Goal: Transaction & Acquisition: Download file/media

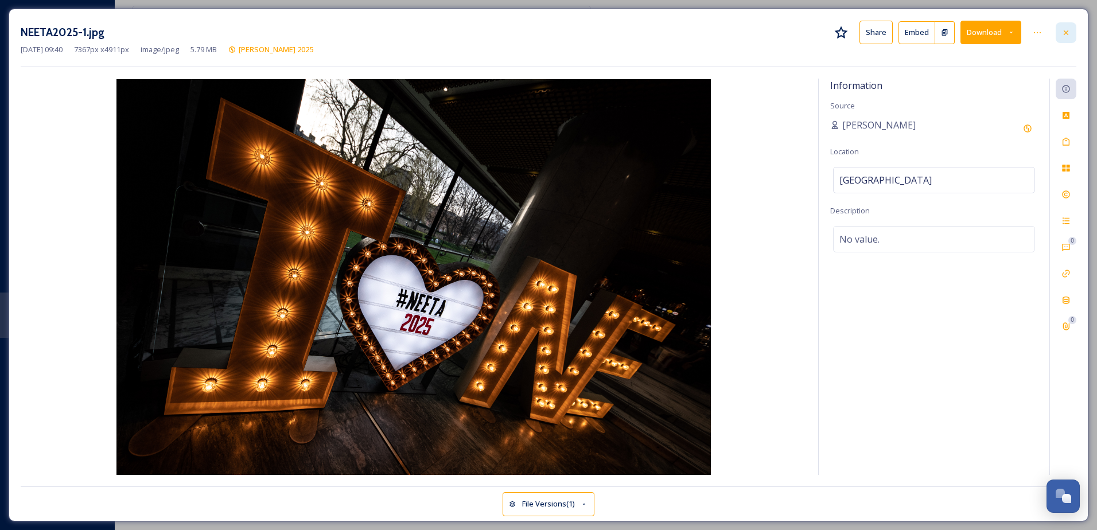
click at [1068, 32] on icon at bounding box center [1066, 32] width 5 height 5
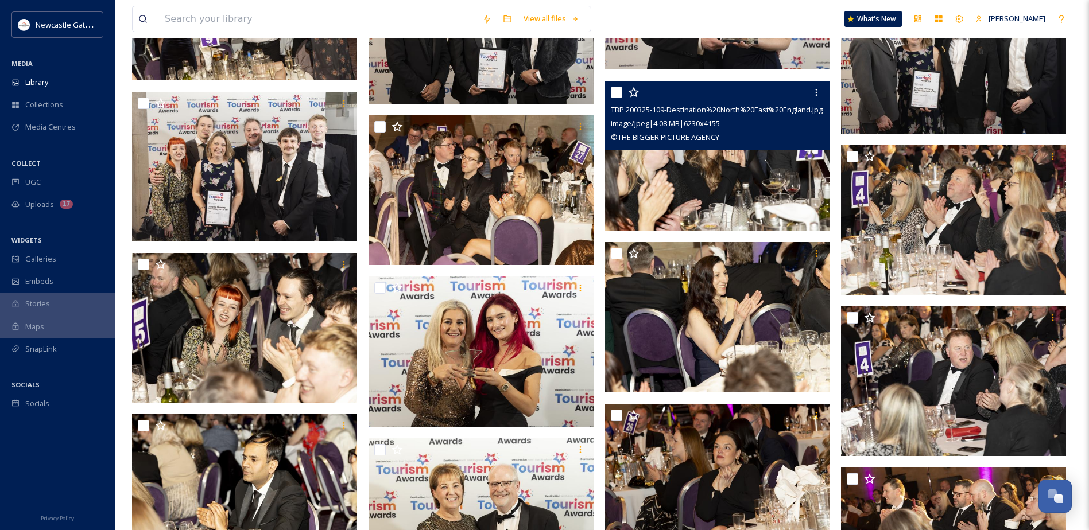
scroll to position [4304, 0]
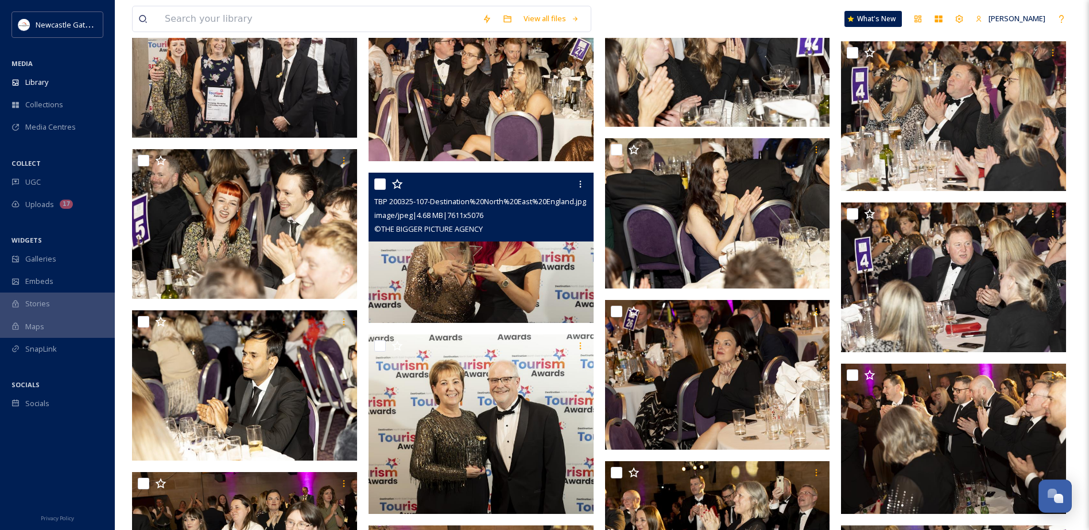
click at [507, 271] on img at bounding box center [480, 248] width 225 height 150
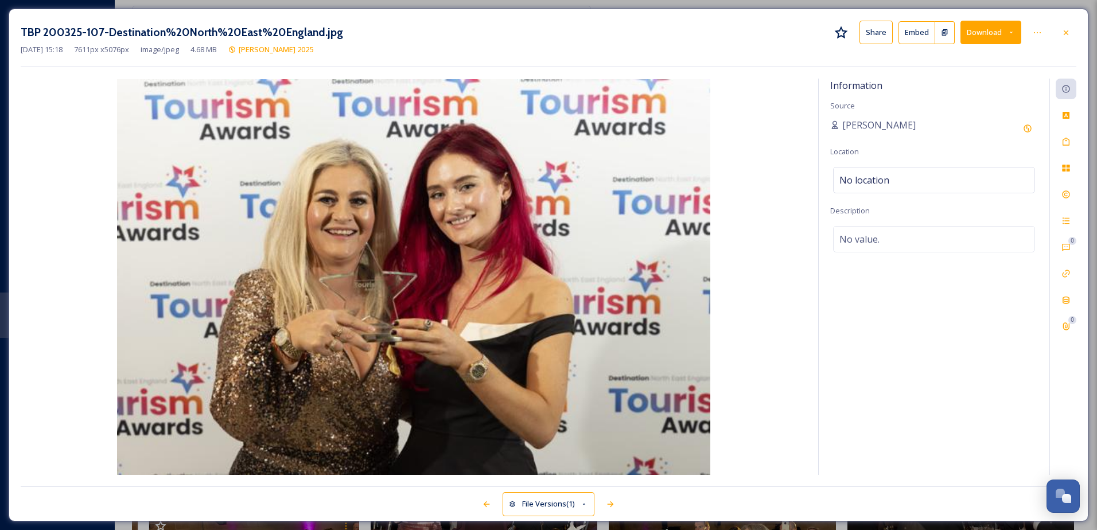
click at [981, 33] on button "Download" at bounding box center [991, 33] width 61 height 24
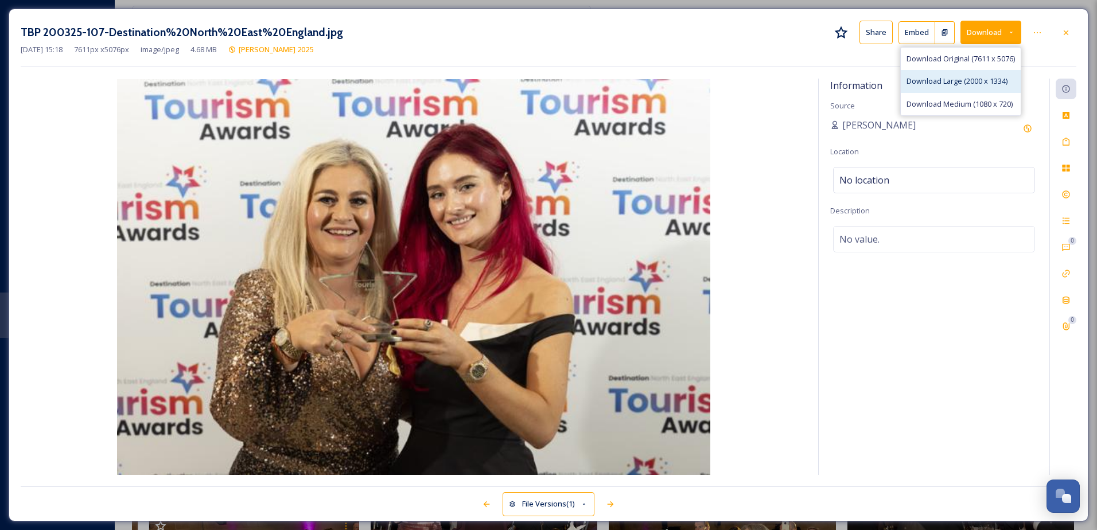
click at [953, 83] on span "Download Large (2000 x 1334)" at bounding box center [957, 81] width 101 height 11
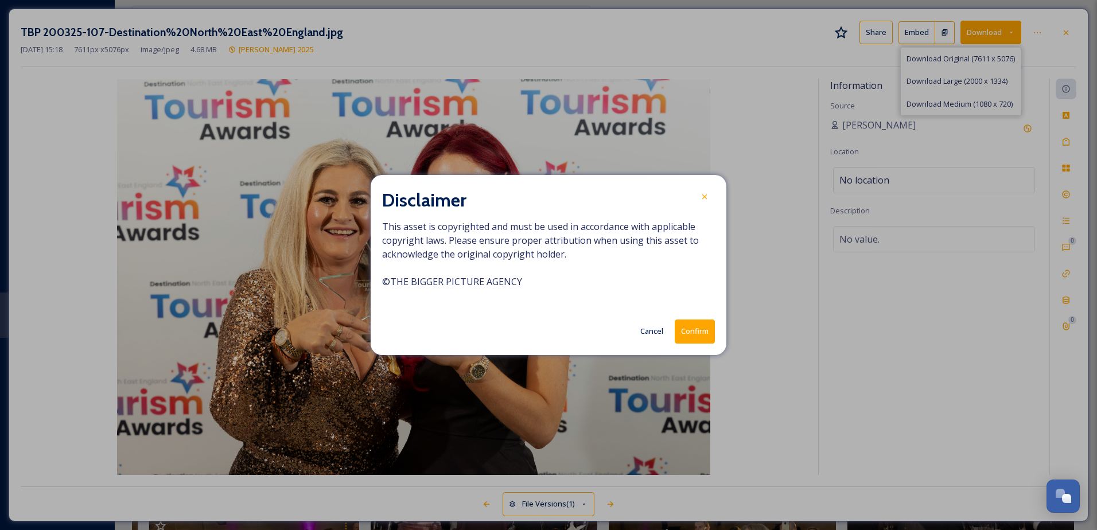
click at [696, 331] on button "Confirm" at bounding box center [695, 332] width 40 height 24
